Goal: Find specific page/section: Find specific page/section

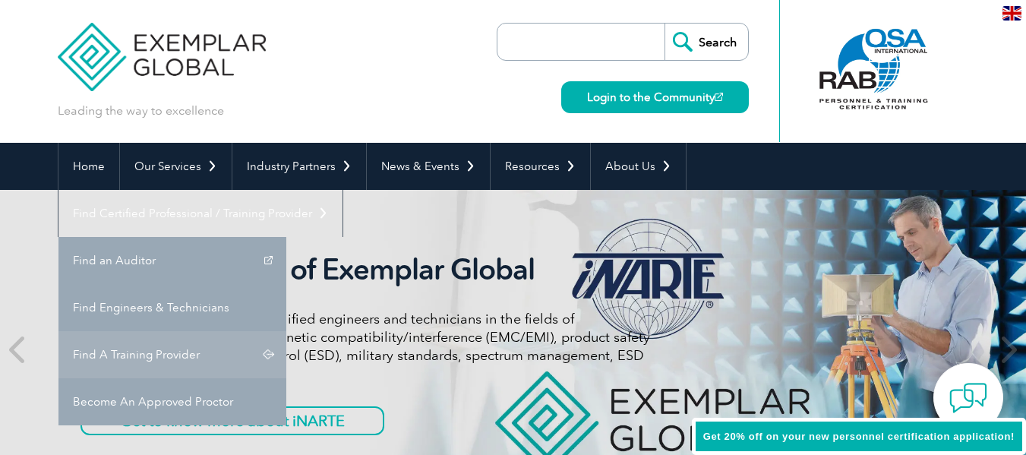
click at [286, 331] on link "Find A Training Provider" at bounding box center [172, 354] width 228 height 47
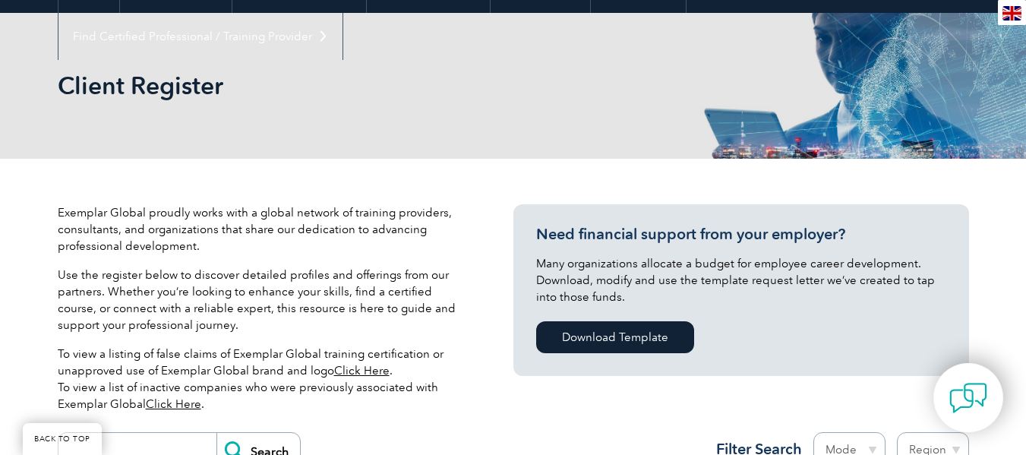
scroll to position [228, 0]
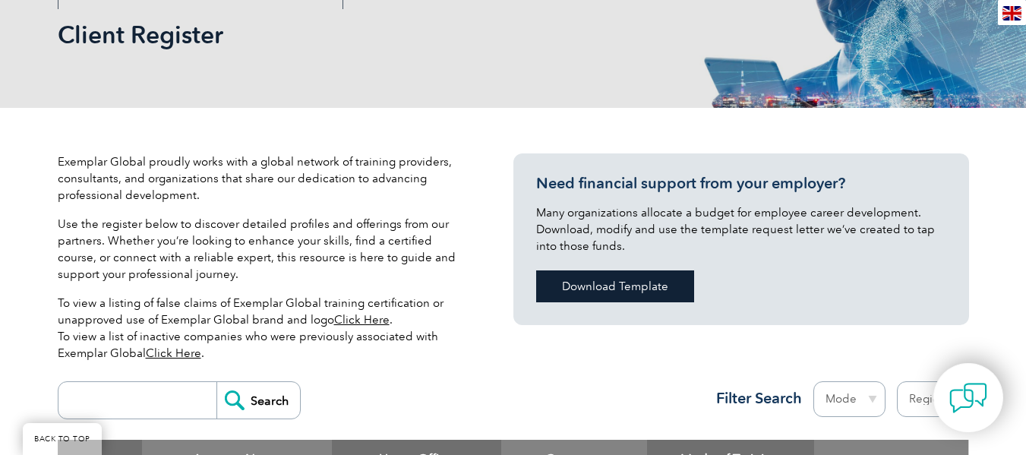
click at [645, 288] on link "Download Template" at bounding box center [615, 286] width 158 height 32
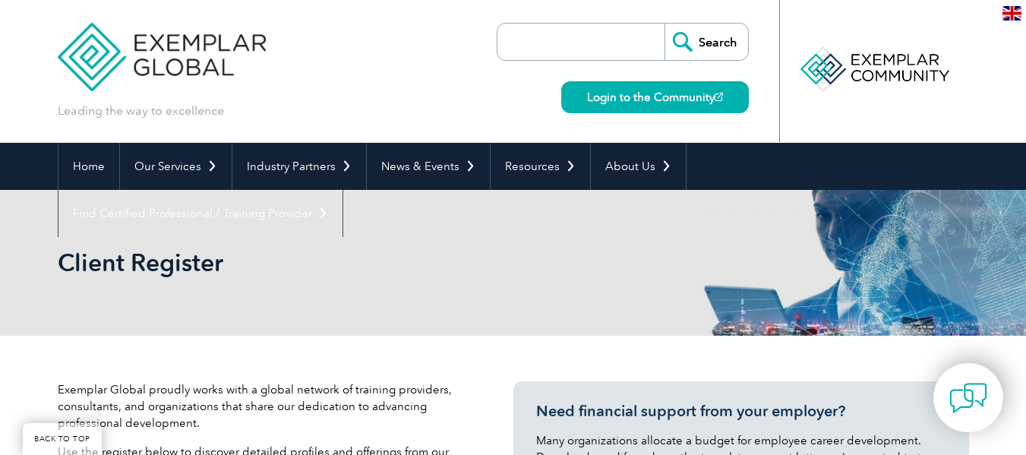
scroll to position [456, 0]
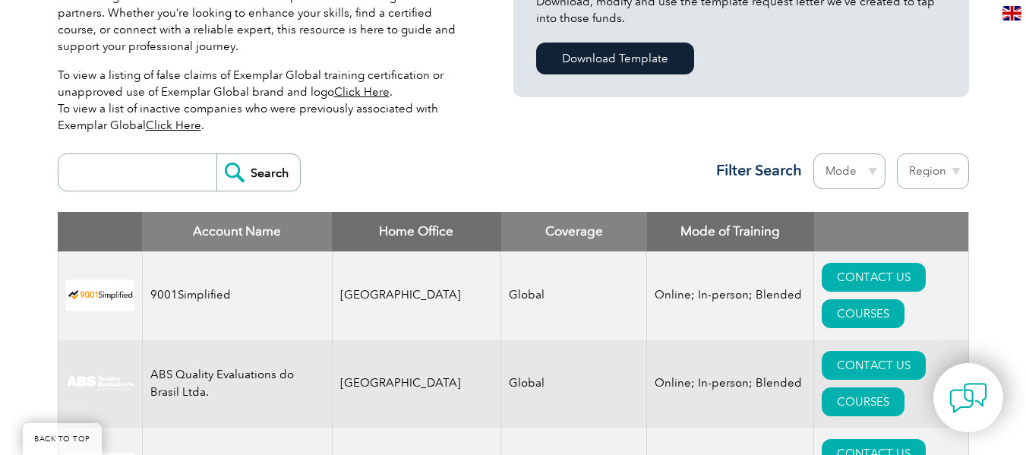
click at [945, 168] on select "Region [GEOGRAPHIC_DATA] [GEOGRAPHIC_DATA] [GEOGRAPHIC_DATA] [GEOGRAPHIC_DATA] …" at bounding box center [933, 171] width 72 height 36
select select "[GEOGRAPHIC_DATA]"
click at [897, 153] on select "Region [GEOGRAPHIC_DATA] [GEOGRAPHIC_DATA] [GEOGRAPHIC_DATA] [GEOGRAPHIC_DATA] …" at bounding box center [933, 171] width 72 height 36
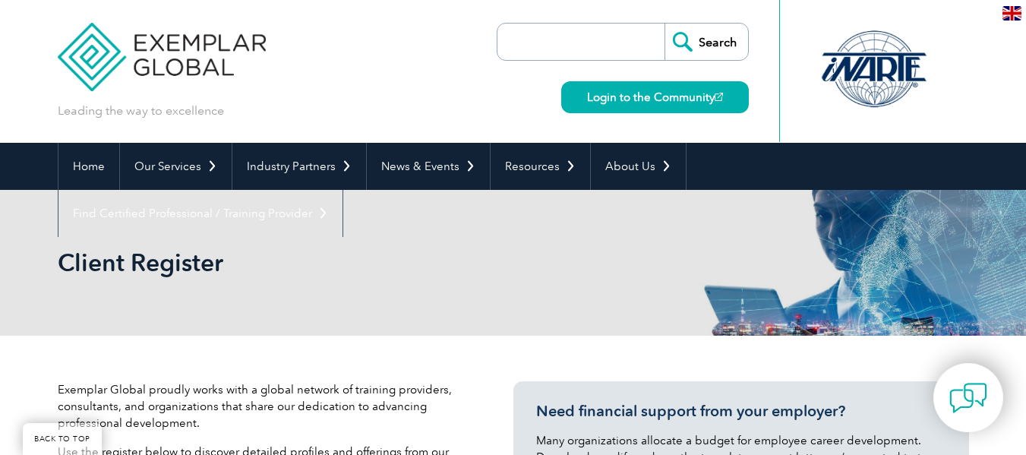
select select "[GEOGRAPHIC_DATA]"
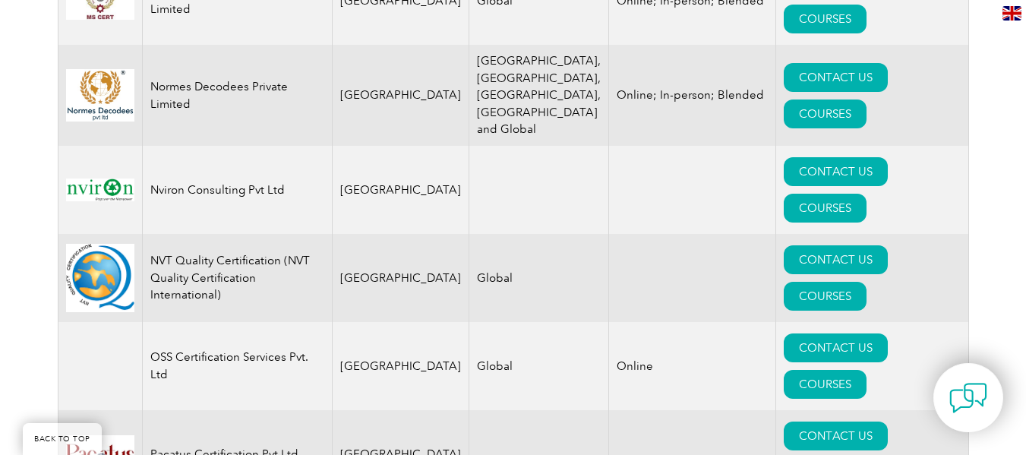
scroll to position [1950, 0]
